Goal: Information Seeking & Learning: Learn about a topic

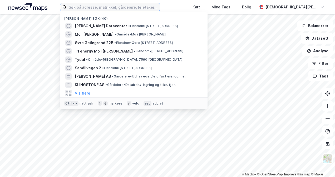
click at [117, 7] on input at bounding box center [113, 7] width 93 height 8
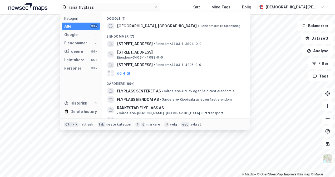
click at [139, 25] on span "[GEOGRAPHIC_DATA], [GEOGRAPHIC_DATA]" at bounding box center [157, 26] width 80 height 6
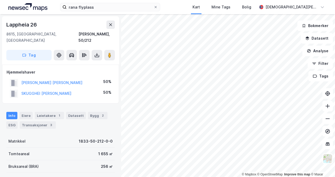
click at [111, 26] on icon at bounding box center [110, 24] width 3 height 3
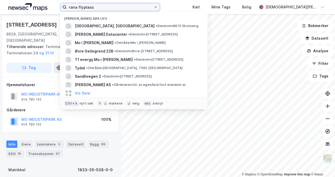
click at [128, 7] on input "rana flyplass" at bounding box center [110, 7] width 87 height 8
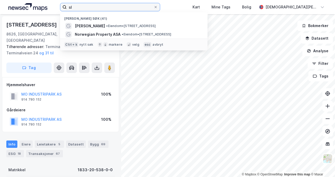
type input "s"
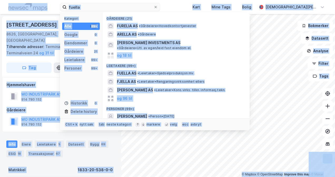
click at [130, 17] on div "Gårdeiere (21)" at bounding box center [175, 16] width 147 height 9
click at [103, 5] on input "fuella" at bounding box center [110, 7] width 87 height 8
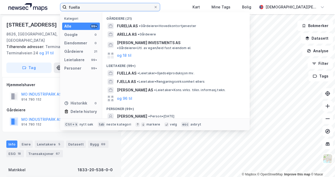
click at [103, 5] on input "fuella" at bounding box center [110, 7] width 87 height 8
type input "korgen"
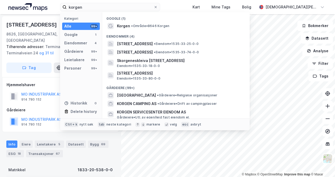
click at [132, 25] on span "•" at bounding box center [132, 26] width 2 height 4
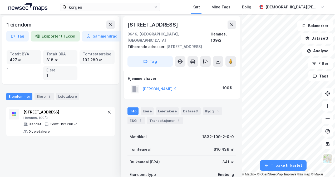
click at [231, 25] on icon at bounding box center [231, 24] width 3 height 3
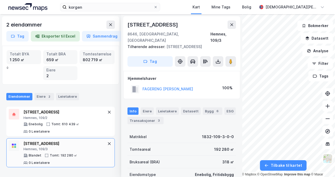
click at [231, 26] on icon at bounding box center [231, 25] width 4 height 4
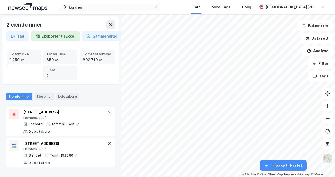
click at [272, 167] on button "Tilbake til kartet" at bounding box center [283, 165] width 47 height 11
